Goal: Transaction & Acquisition: Book appointment/travel/reservation

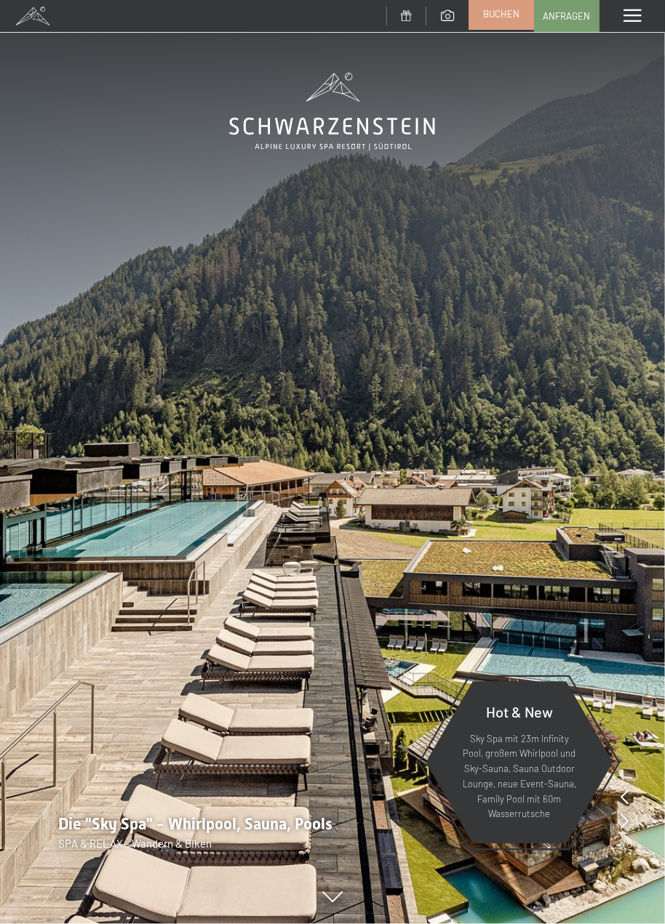
click at [514, 20] on span "Buchen" at bounding box center [501, 13] width 36 height 13
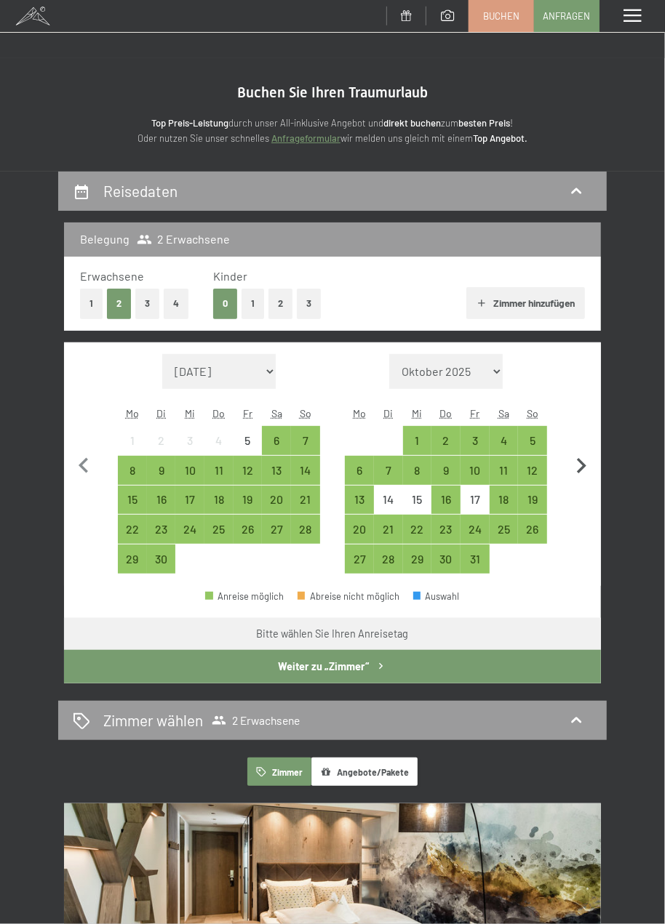
click at [592, 468] on icon "button" at bounding box center [581, 466] width 31 height 31
select select "2025-10-01"
select select "2025-11-01"
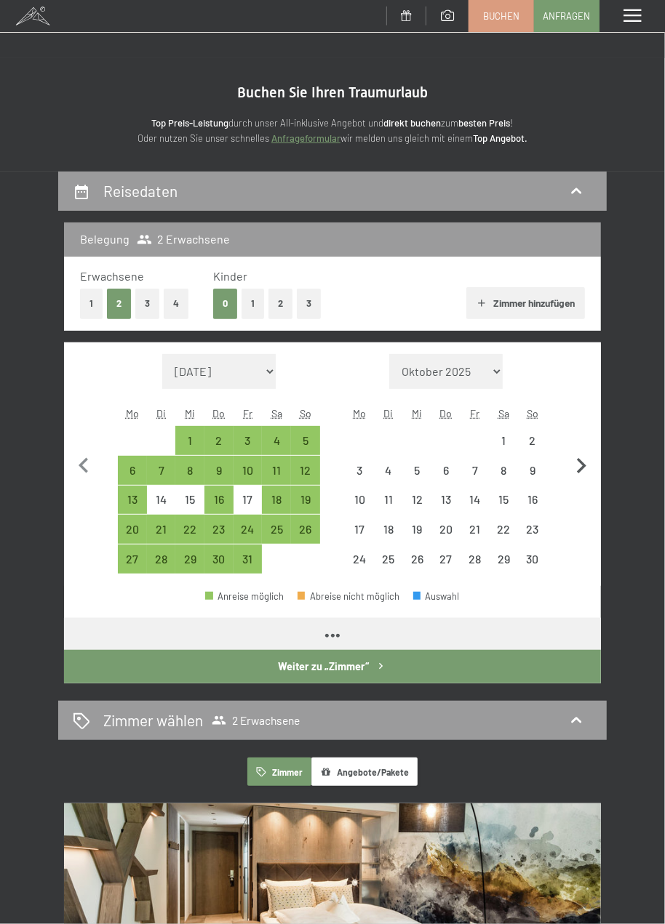
click at [593, 465] on icon "button" at bounding box center [581, 466] width 31 height 31
select select "2025-11-01"
select select "2025-12-01"
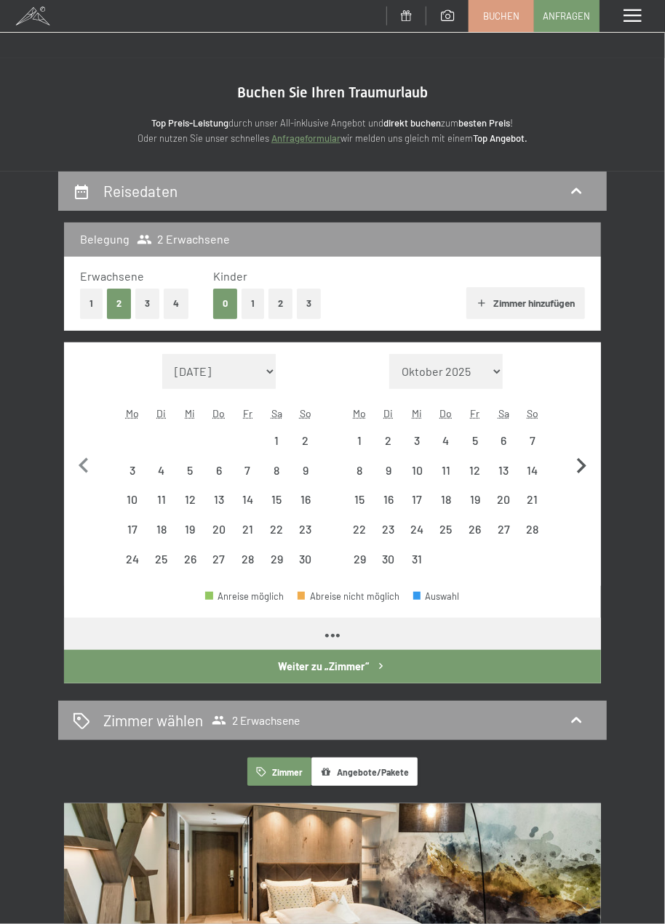
click at [591, 464] on icon "button" at bounding box center [581, 466] width 31 height 31
select select "2025-12-01"
select select "2026-01-01"
select select "2025-12-01"
select select "2026-01-01"
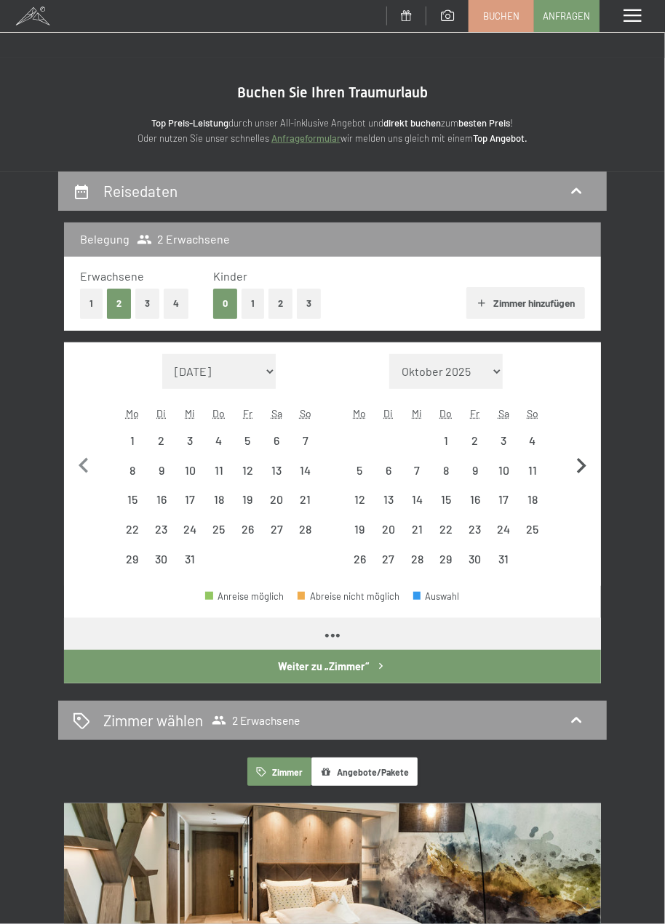
click at [590, 467] on icon "button" at bounding box center [581, 466] width 31 height 31
select select "2026-01-01"
select select "2026-02-01"
click at [592, 467] on icon "button" at bounding box center [581, 466] width 31 height 31
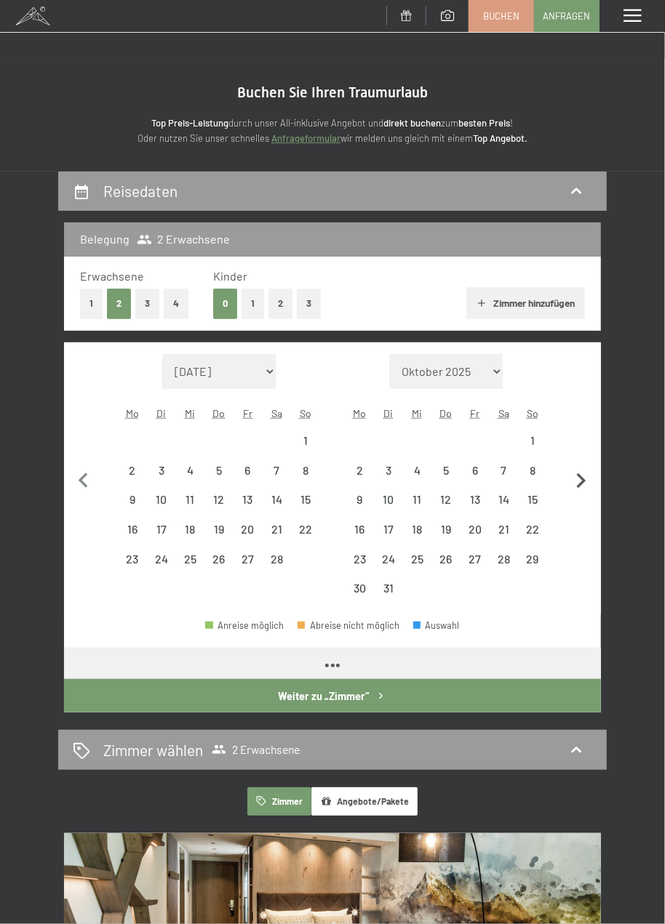
select select "2026-02-01"
select select "2026-03-01"
select select "2026-02-01"
select select "2026-03-01"
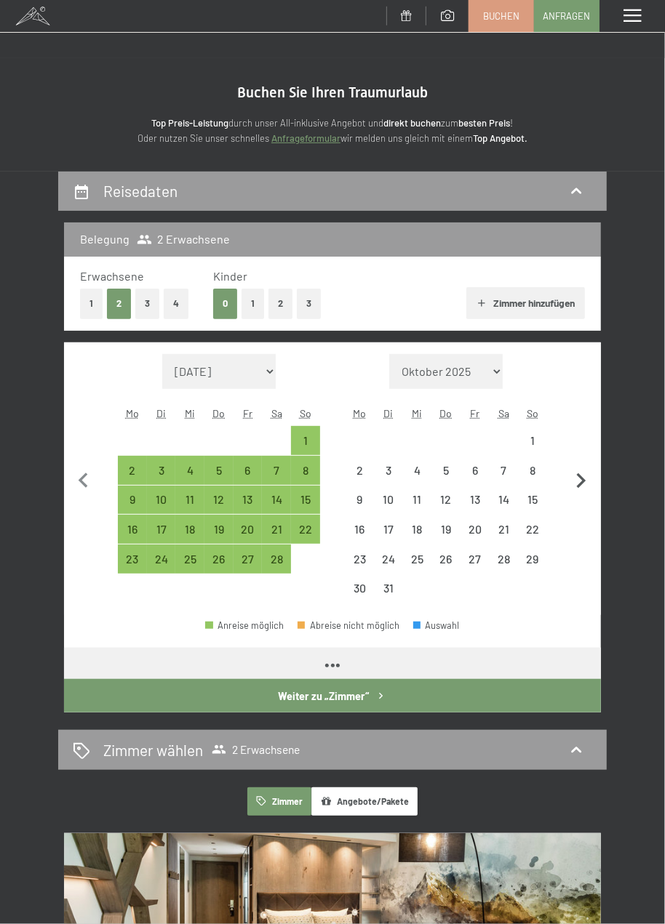
select select "2026-02-01"
select select "2026-03-01"
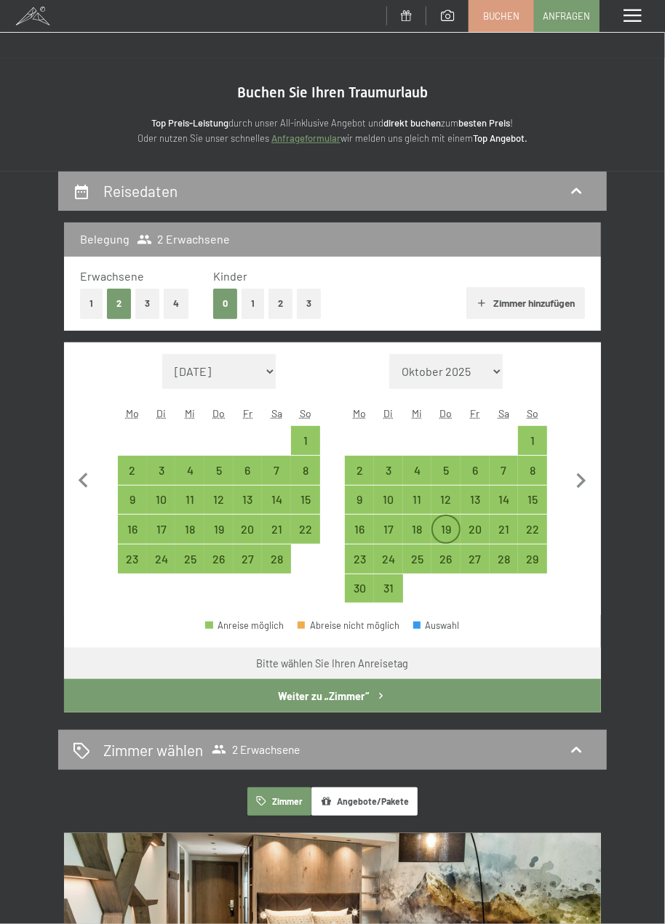
click at [446, 528] on div "19" at bounding box center [446, 537] width 26 height 26
select select "2026-02-01"
select select "2026-03-01"
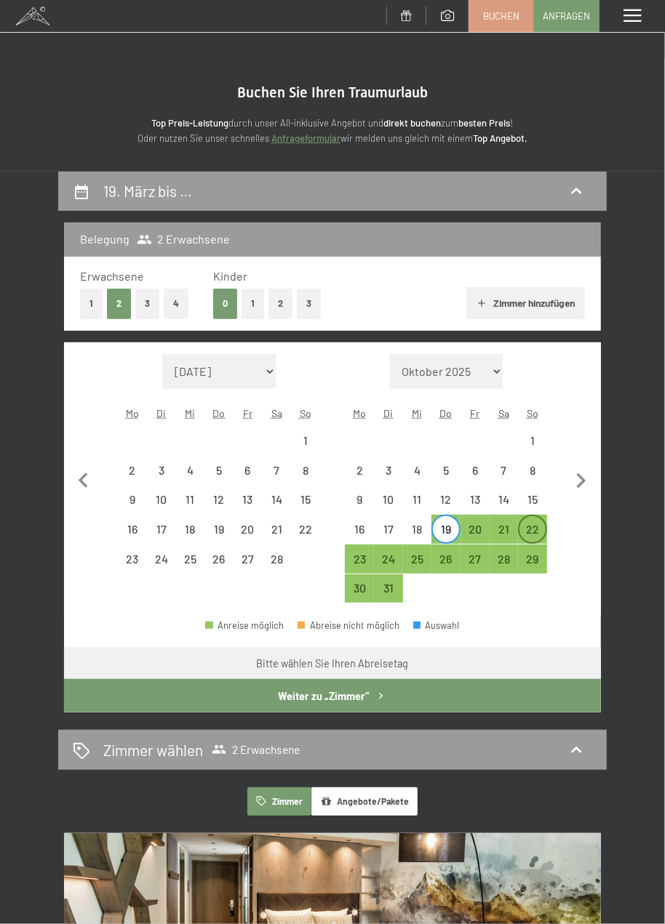
click at [534, 528] on div "22" at bounding box center [532, 537] width 26 height 26
select select "2026-02-01"
select select "2026-03-01"
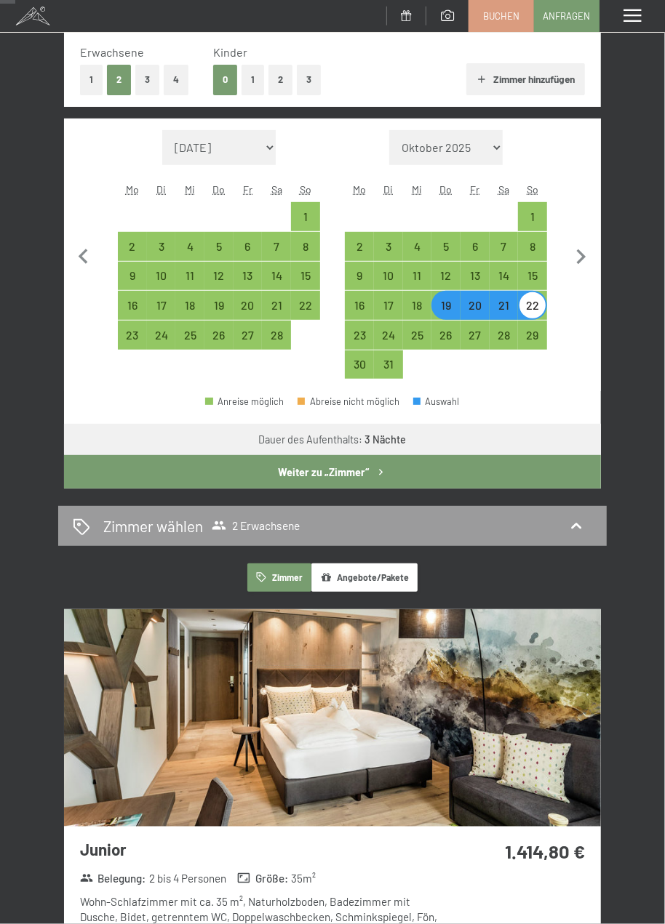
scroll to position [228, 0]
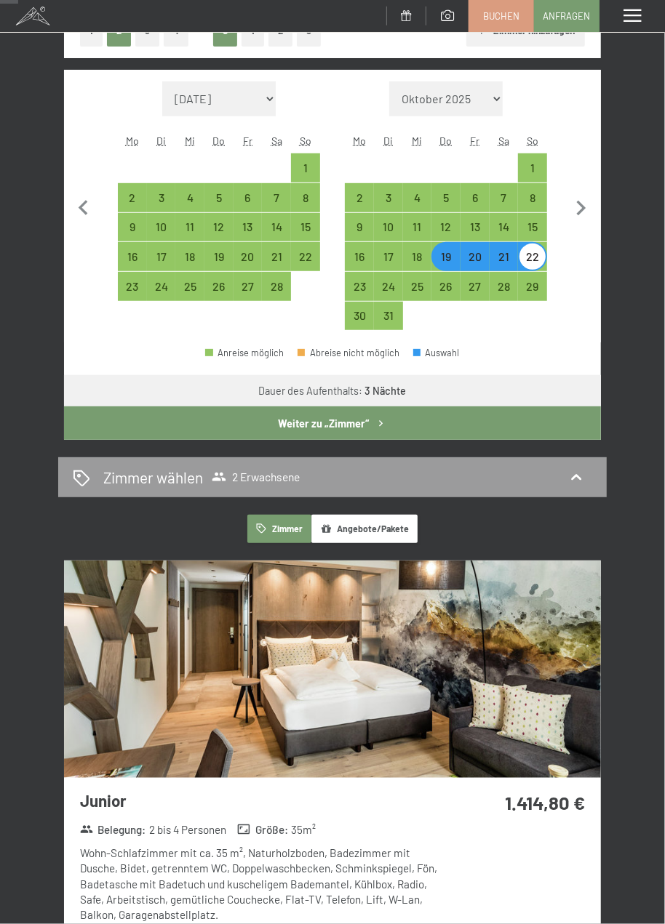
click at [379, 422] on icon "button" at bounding box center [380, 423] width 12 height 12
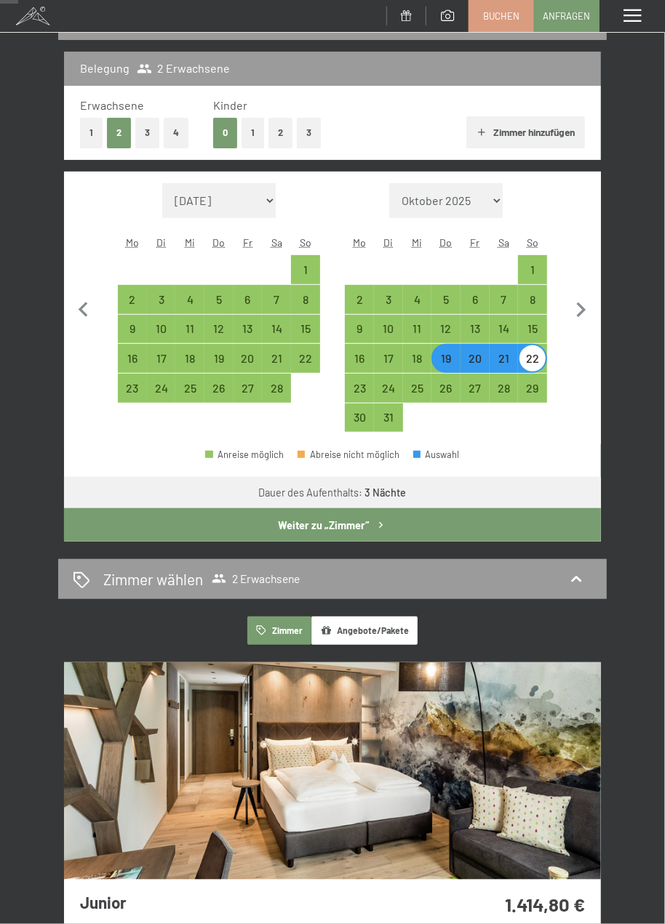
select select "2026-02-01"
select select "2026-03-01"
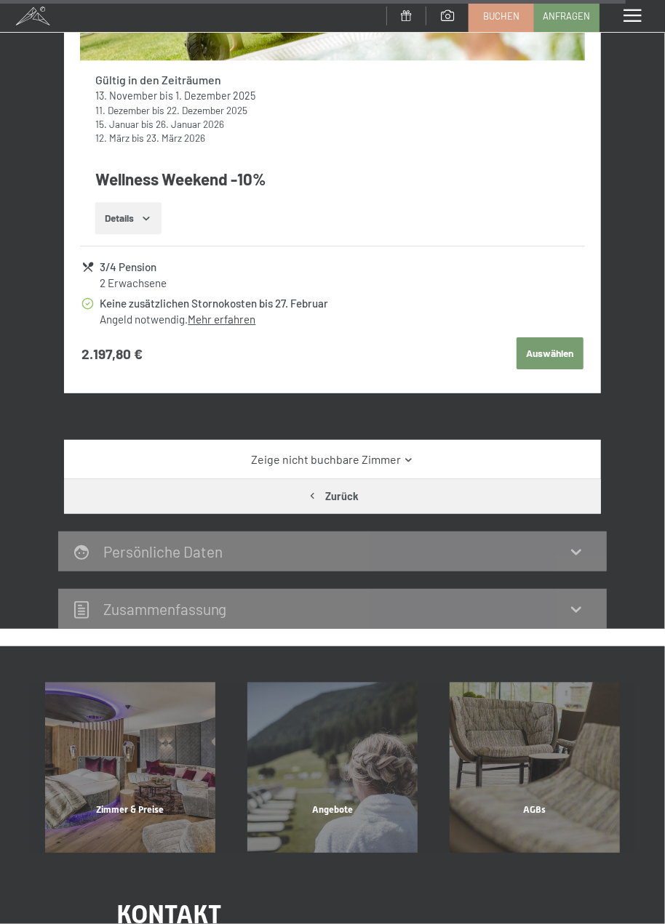
scroll to position [8771, 0]
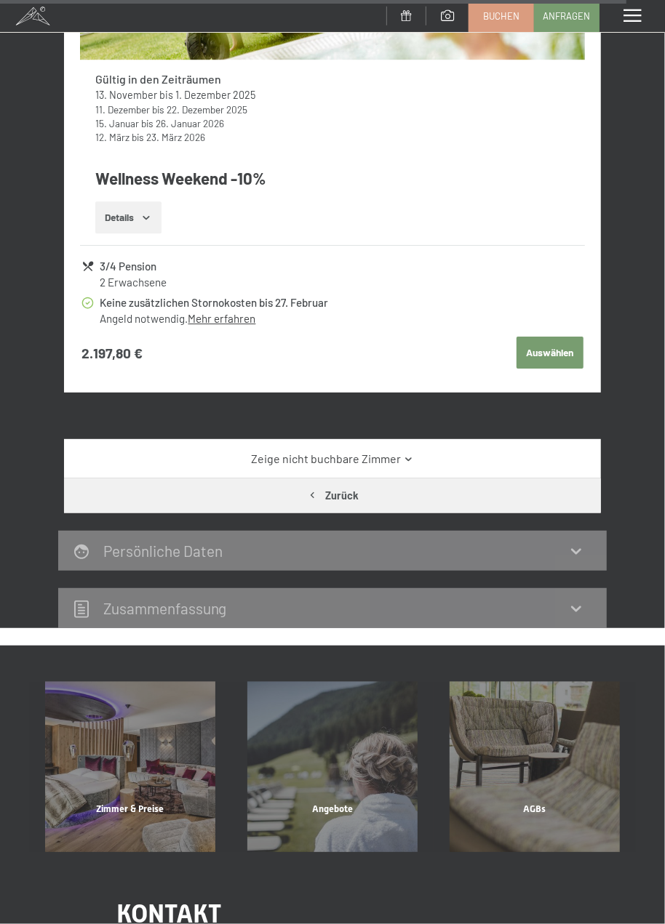
click at [420, 451] on link "Zeige nicht buchbare Zimmer" at bounding box center [332, 459] width 505 height 16
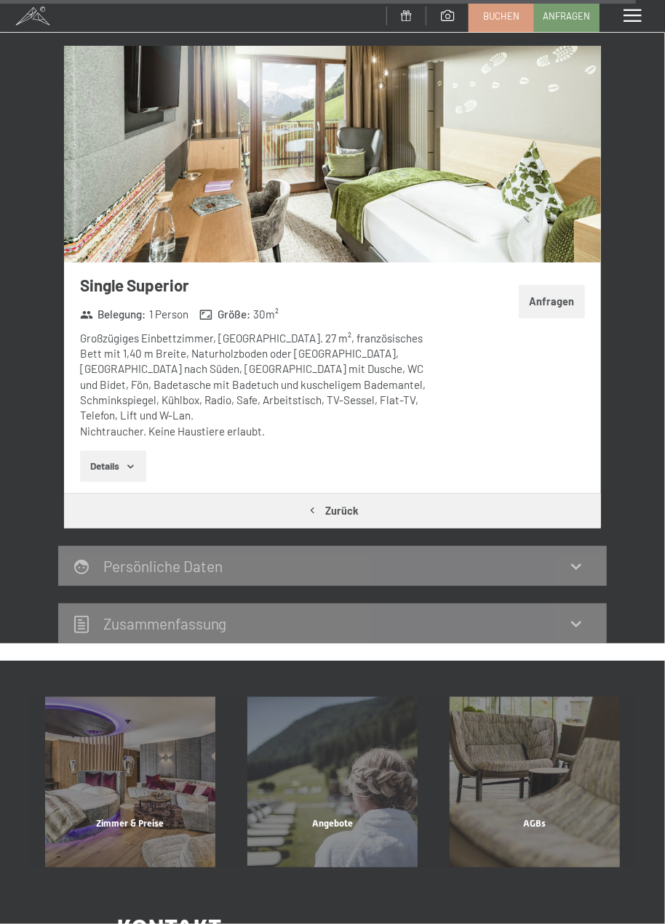
scroll to position [11222, 0]
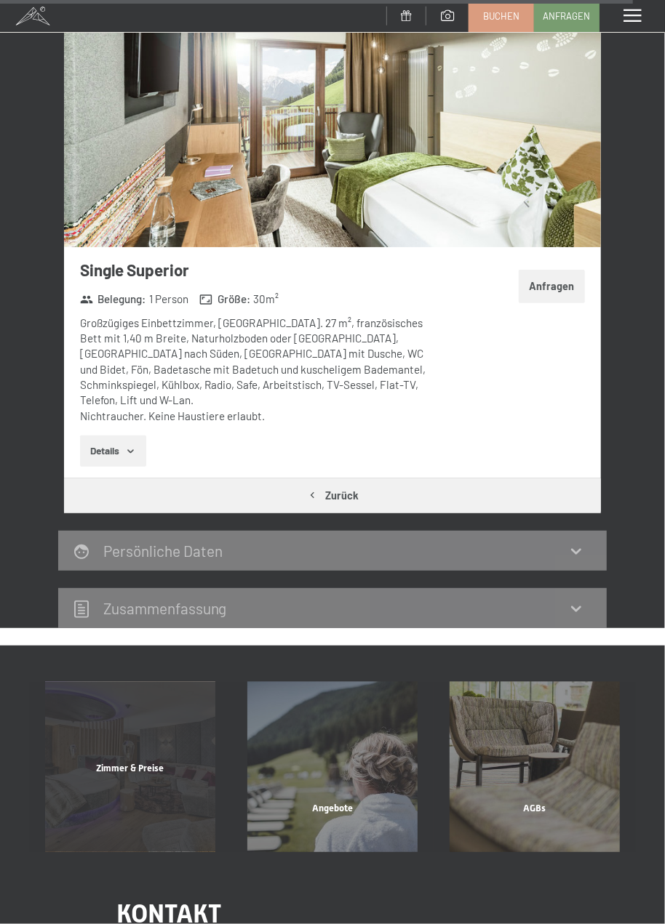
click at [150, 714] on div "Zimmer & Preise Mehr erfahren" at bounding box center [130, 767] width 202 height 170
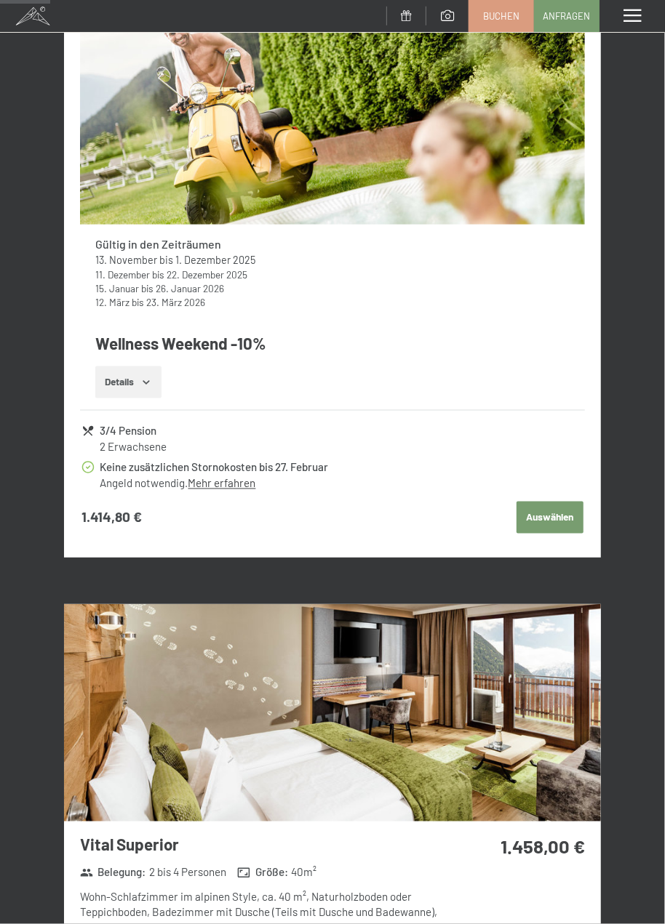
scroll to position [0, 0]
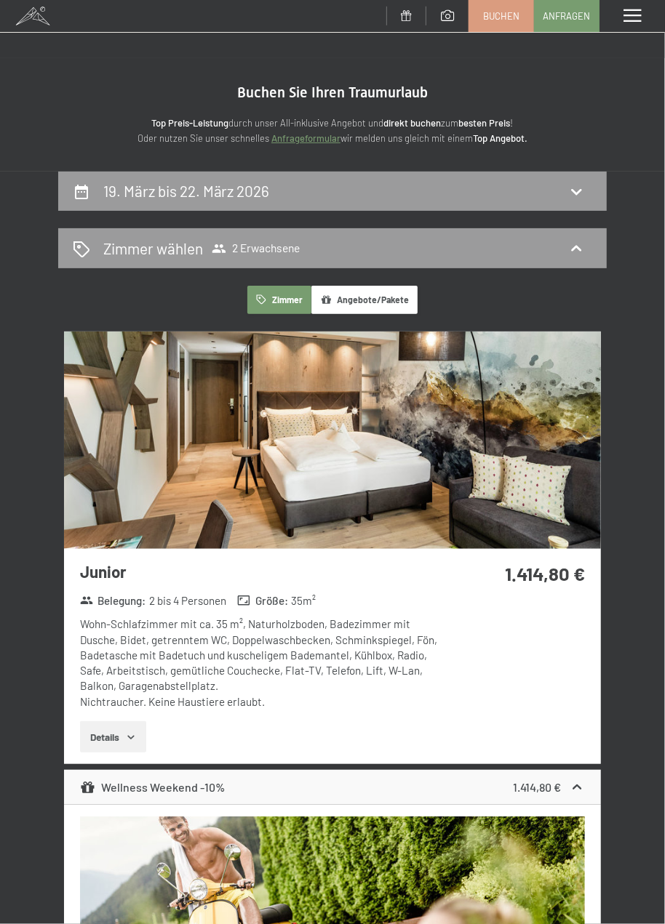
click at [259, 617] on div "Wohn-Schlafzimmer mit ca. 35 m², Naturholzboden, Badezimmer mit Dusche, Bidet, …" at bounding box center [259, 663] width 359 height 93
click at [286, 300] on button "Zimmer" at bounding box center [279, 300] width 64 height 28
click at [563, 566] on strong "1.414,80 €" at bounding box center [545, 573] width 80 height 23
click at [135, 739] on icon "button" at bounding box center [131, 737] width 12 height 12
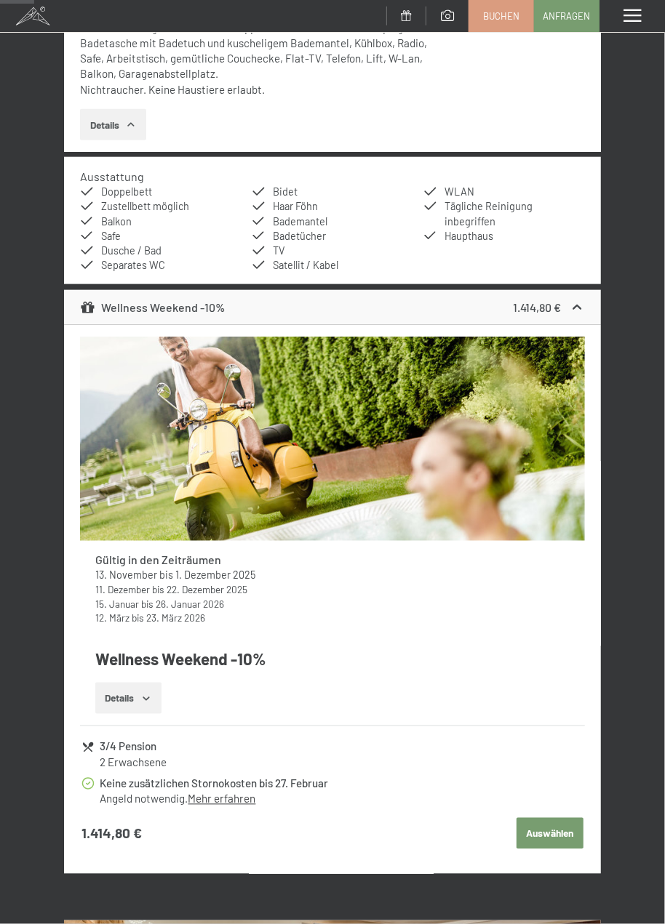
scroll to position [612, 0]
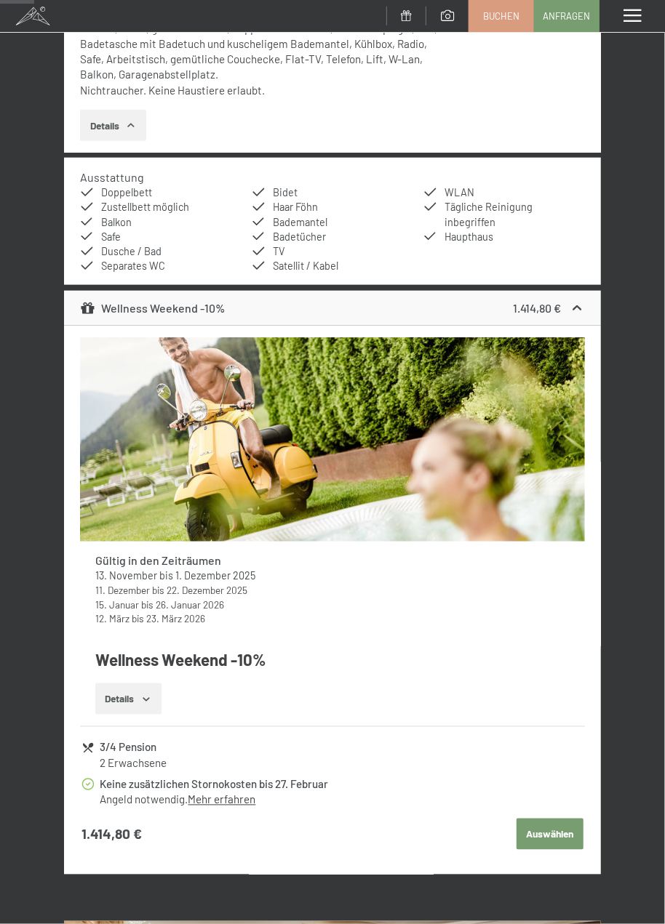
click at [563, 825] on button "Auswählen" at bounding box center [549, 835] width 67 height 32
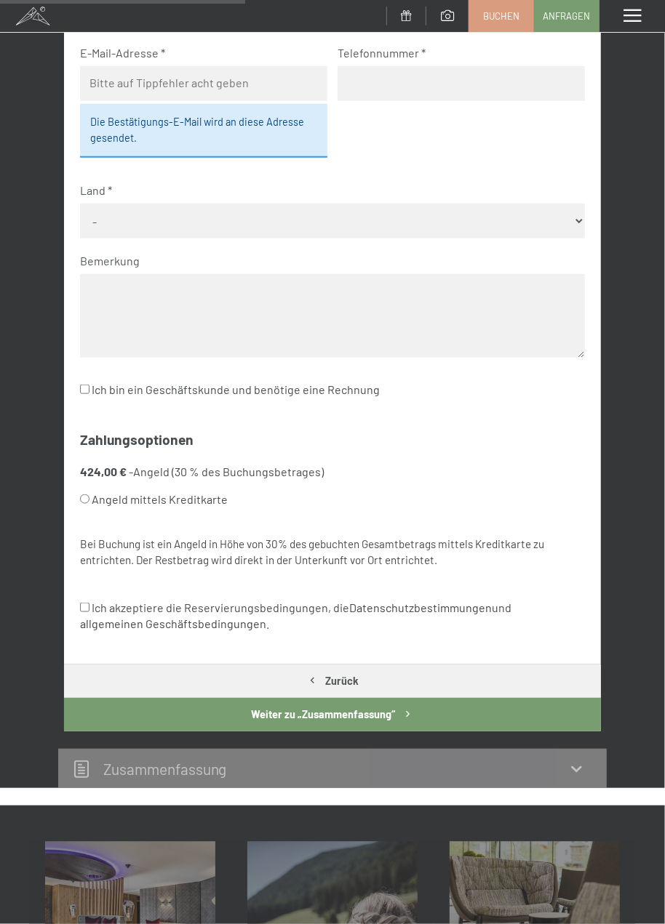
scroll to position [447, 0]
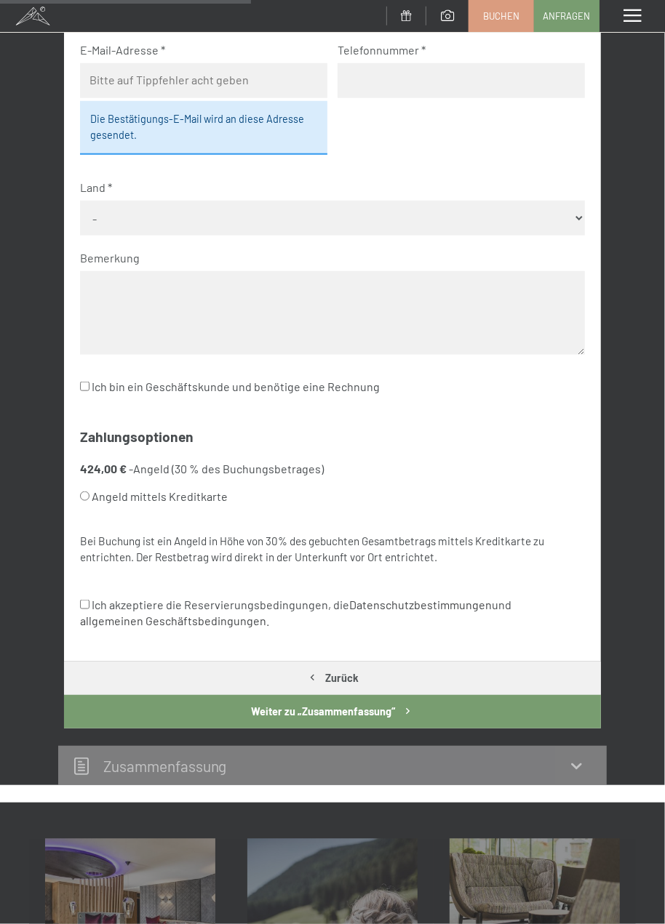
click at [399, 715] on button "Weiter zu „Zusammen­fassung“" at bounding box center [332, 711] width 537 height 33
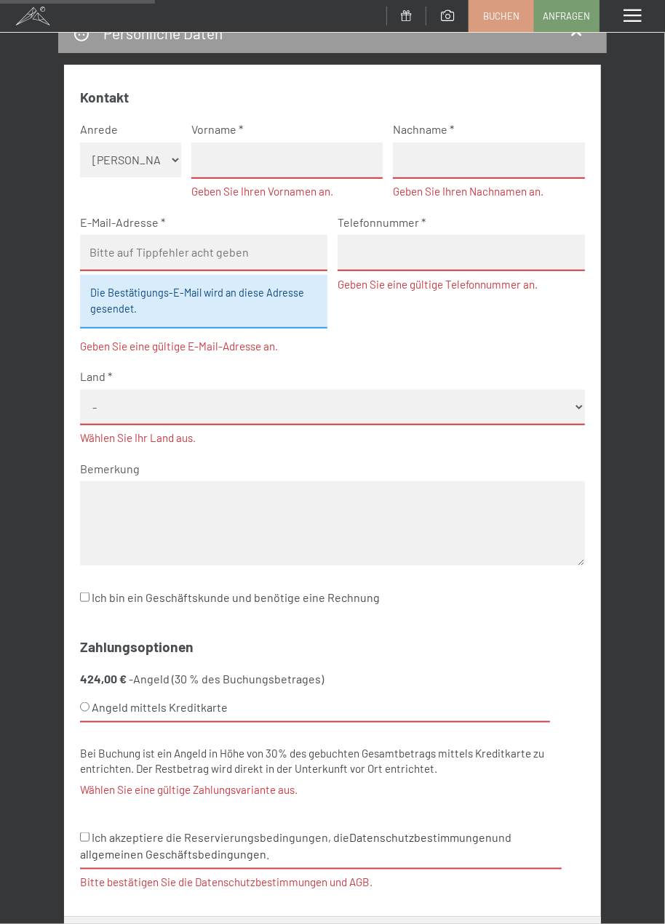
scroll to position [300, 0]
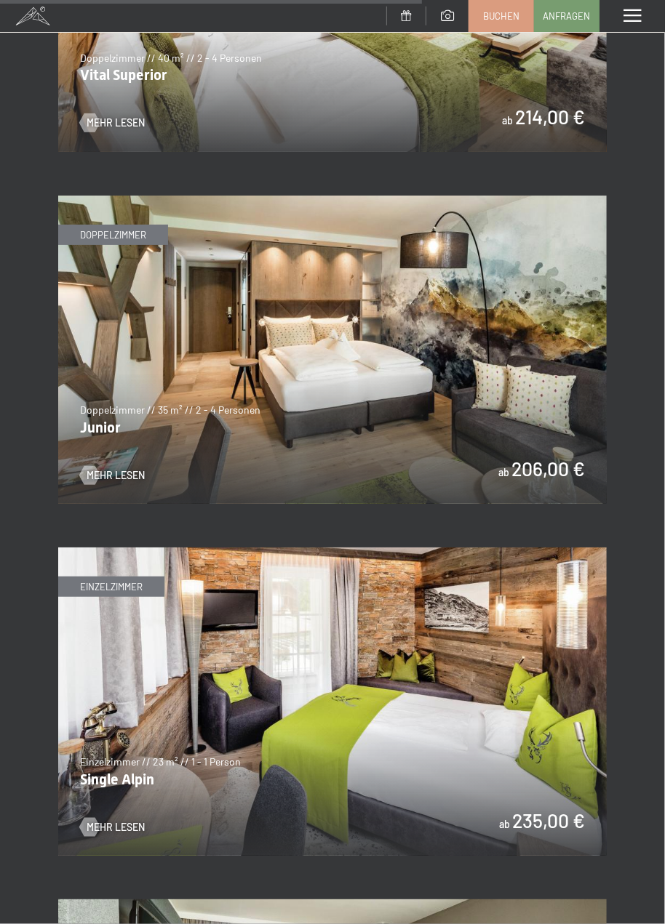
scroll to position [3678, 0]
click at [139, 476] on span "Mehr Lesen" at bounding box center [130, 475] width 58 height 15
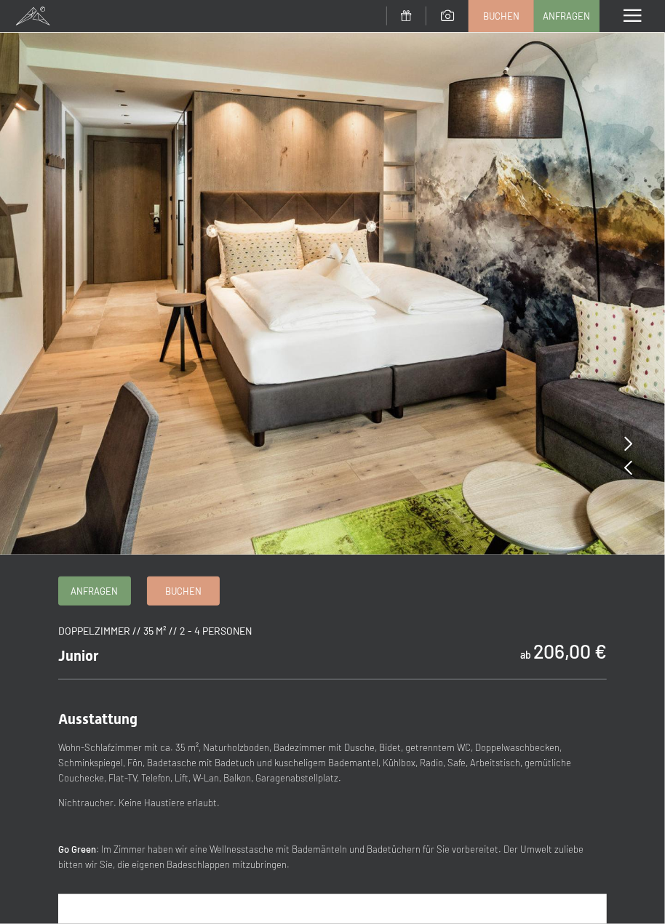
click at [631, 446] on icon at bounding box center [628, 443] width 8 height 15
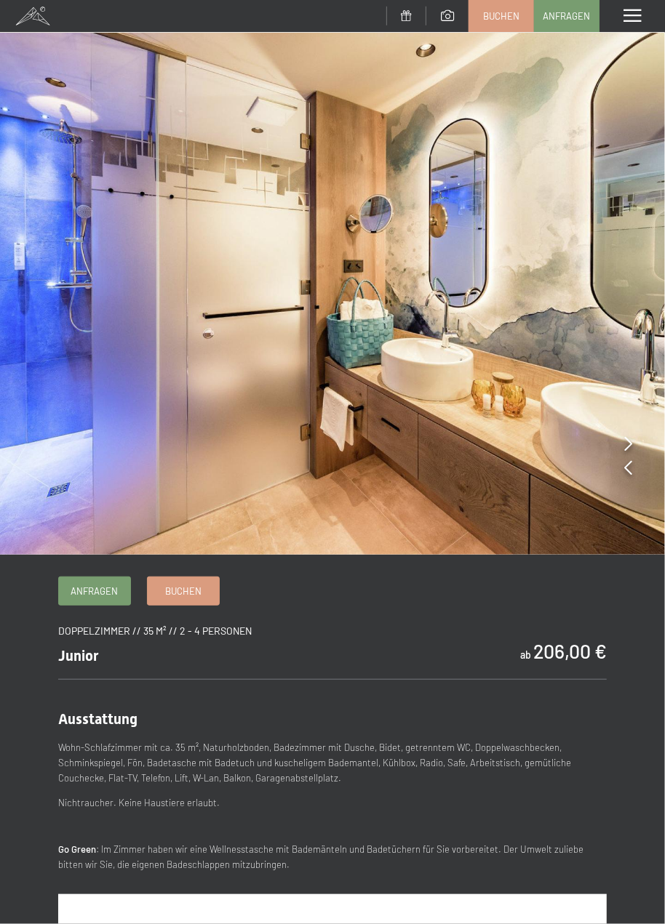
click at [630, 445] on icon at bounding box center [628, 443] width 8 height 15
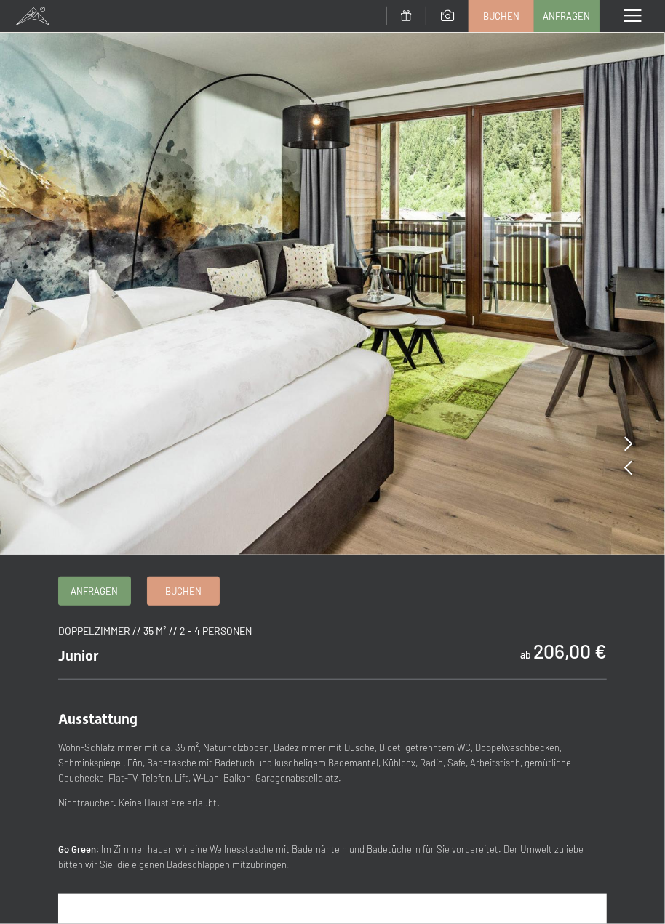
click at [628, 445] on icon at bounding box center [628, 443] width 8 height 15
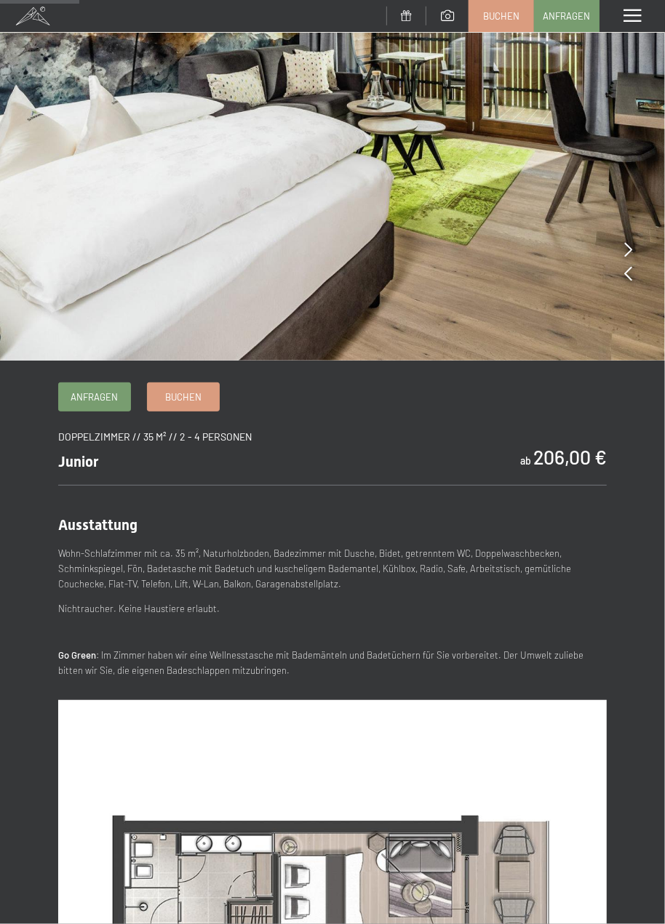
scroll to position [192, 0]
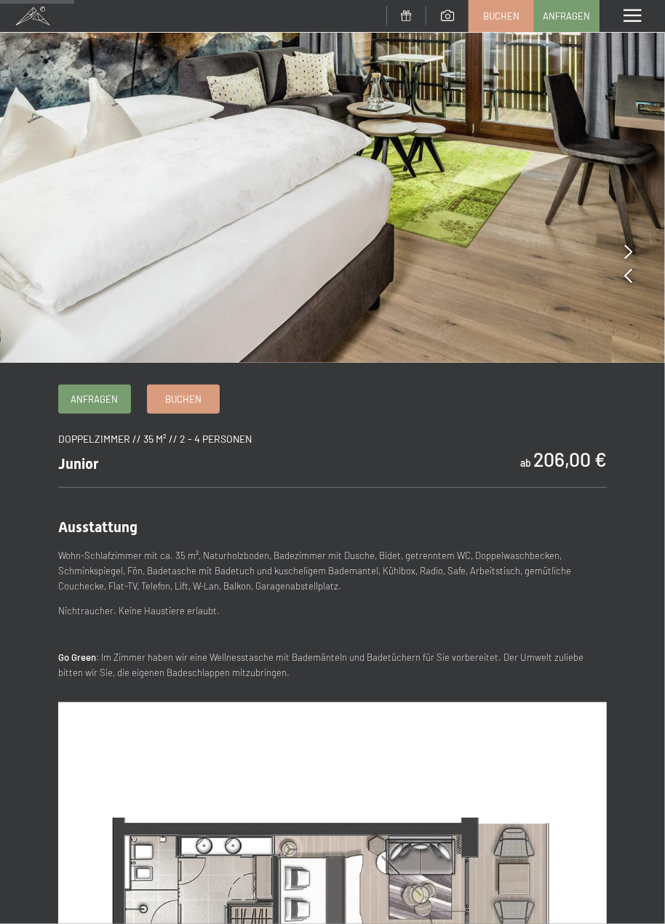
click at [583, 457] on b "206,00 €" at bounding box center [569, 458] width 73 height 23
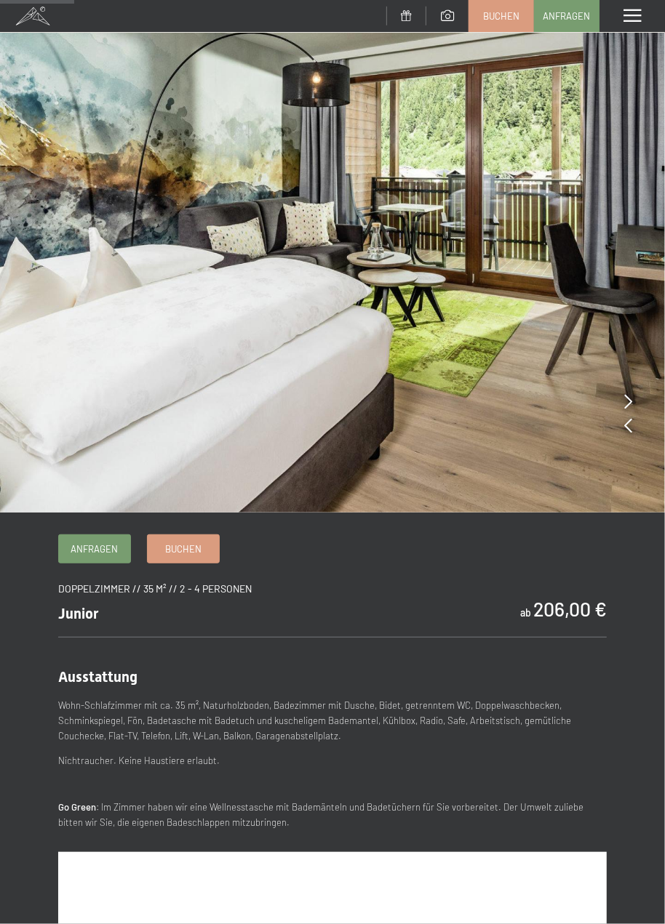
scroll to position [0, 0]
